Goal: Task Accomplishment & Management: Use online tool/utility

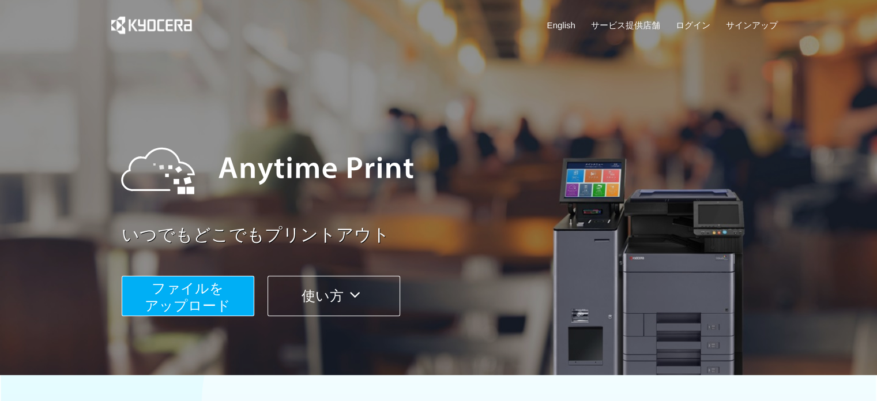
click at [197, 294] on span "ファイルを ​​アップロード" at bounding box center [188, 296] width 86 height 33
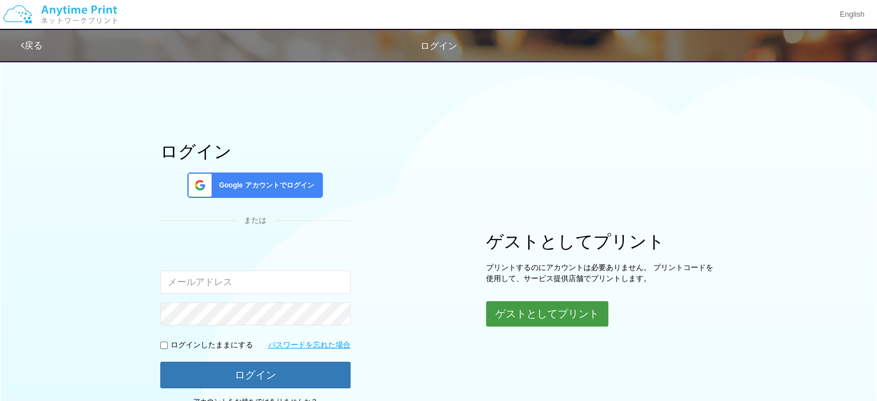
click at [573, 317] on button "ゲストとしてプリント" at bounding box center [547, 313] width 122 height 25
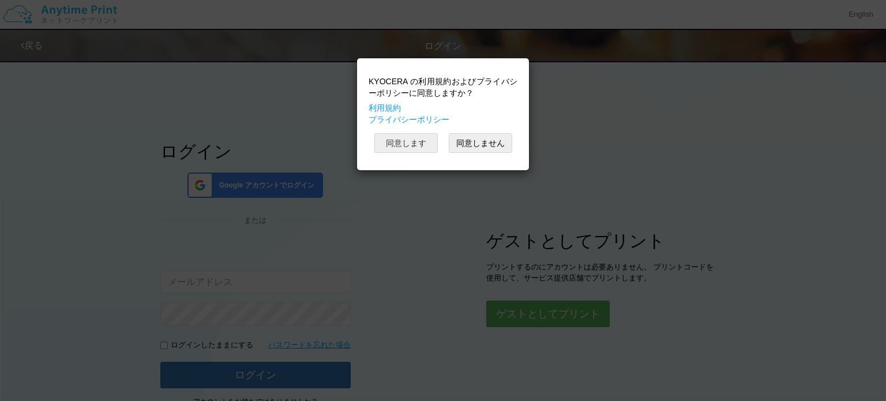
click at [417, 142] on button "同意します" at bounding box center [405, 143] width 63 height 20
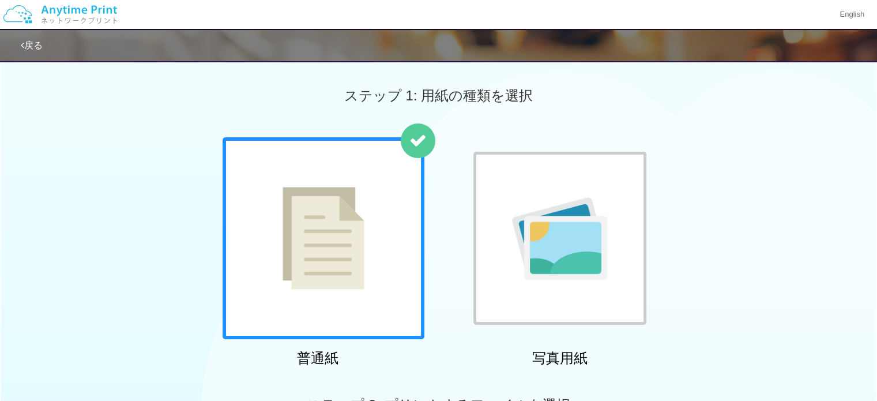
click at [574, 259] on img at bounding box center [559, 238] width 95 height 82
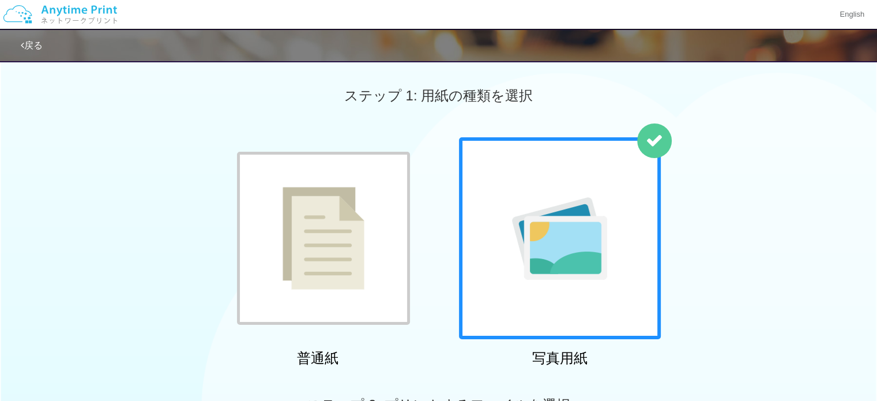
click at [358, 193] on img at bounding box center [324, 238] width 82 height 103
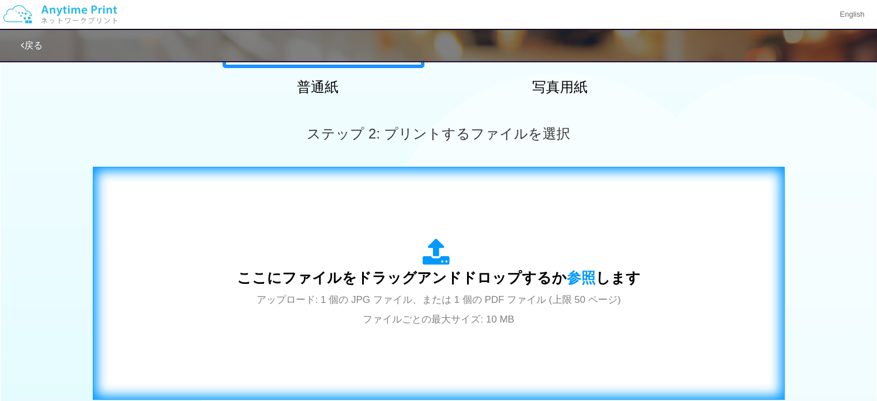
scroll to position [404, 0]
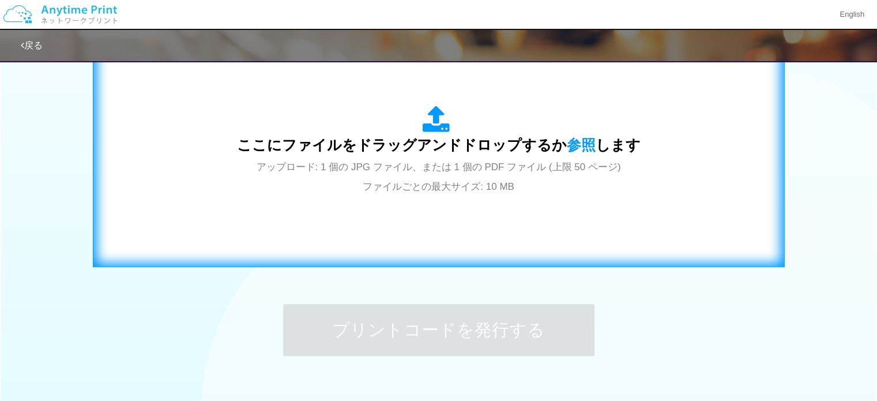
click at [429, 207] on div "ここにファイルをドラッグアンドドロップするか 参照 します アップロード: 1 個の JPG ファイル、または 1 個の PDF ファイル (上限 50 ペー…" at bounding box center [439, 150] width 668 height 209
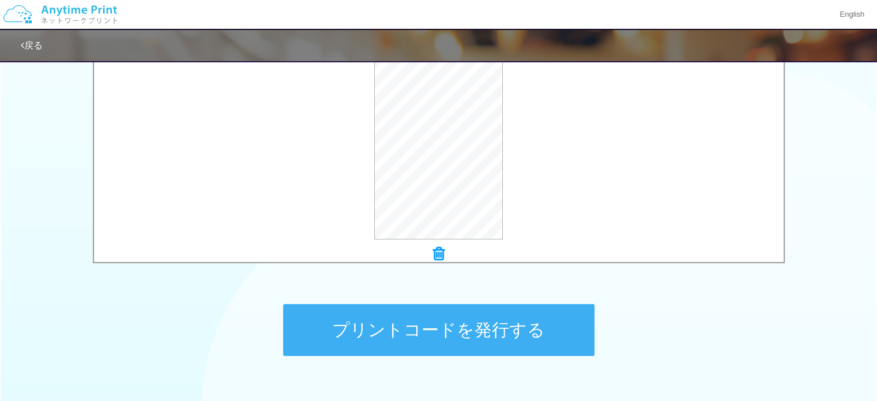
click at [457, 325] on button "プリントコードを発行する" at bounding box center [438, 330] width 311 height 52
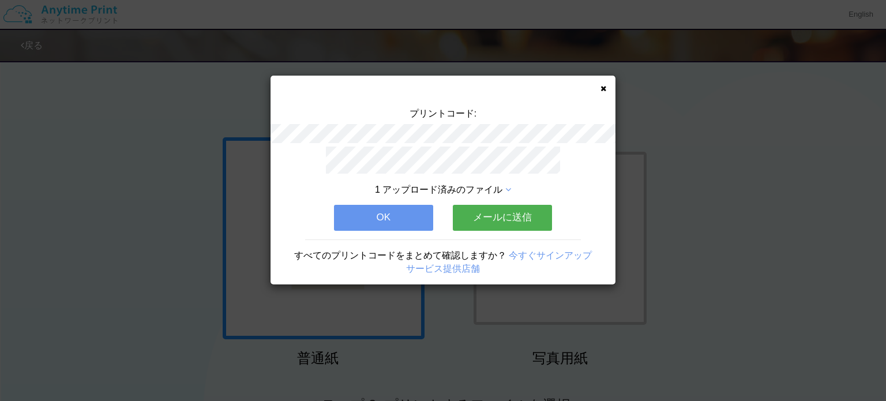
click at [386, 210] on button "OK" at bounding box center [383, 217] width 99 height 25
